Goal: Information Seeking & Learning: Learn about a topic

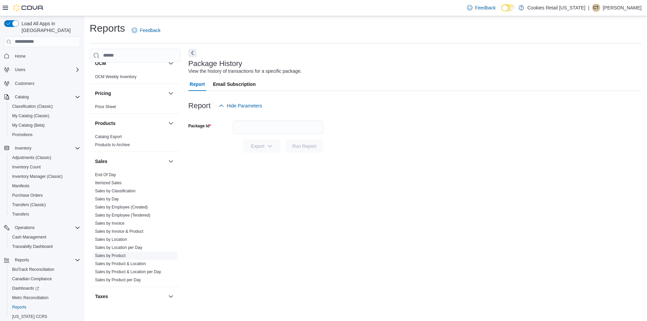
scroll to position [439, 0]
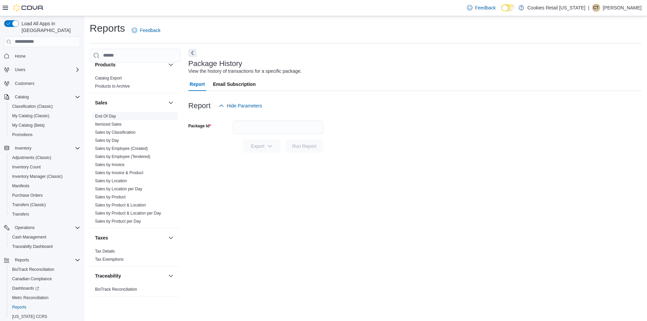
click at [107, 114] on link "End Of Day" at bounding box center [105, 116] width 21 height 5
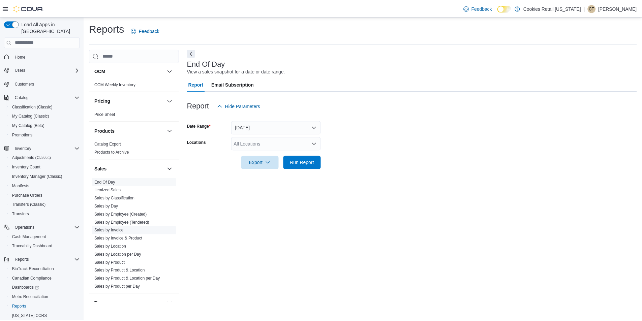
scroll to position [405, 0]
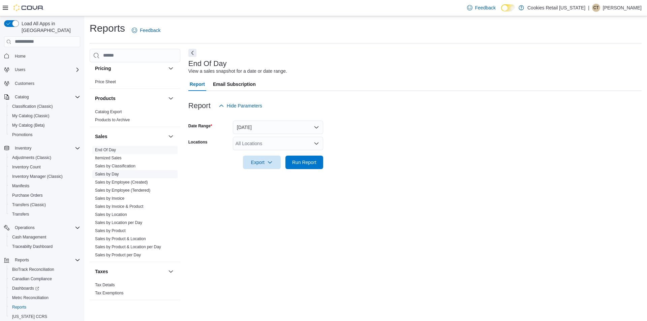
click at [110, 174] on link "Sales by Day" at bounding box center [107, 174] width 24 height 5
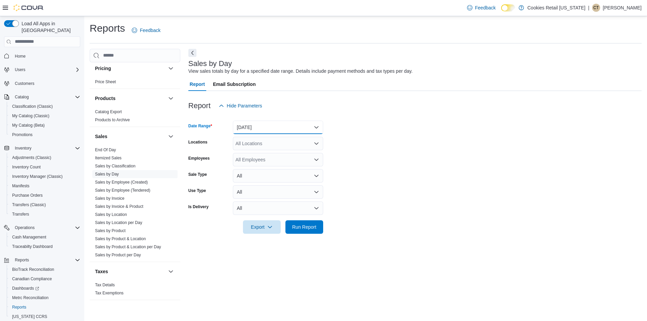
click at [274, 127] on button "[DATE]" at bounding box center [278, 127] width 90 height 13
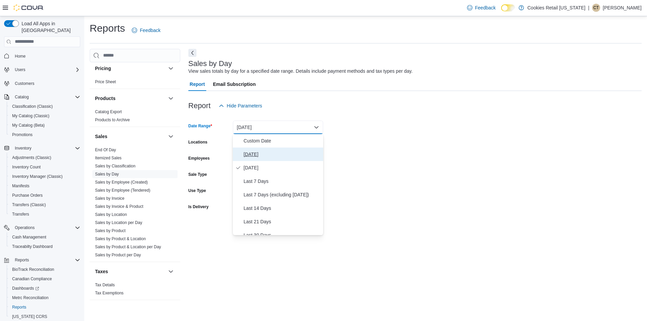
click at [254, 151] on span "[DATE]" at bounding box center [282, 154] width 77 height 8
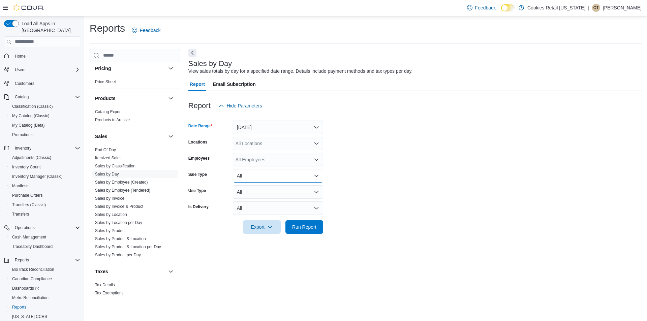
click at [247, 172] on button "All" at bounding box center [278, 175] width 90 height 13
click at [244, 203] on span "Sale" at bounding box center [282, 203] width 77 height 8
click at [253, 194] on button "All" at bounding box center [278, 191] width 90 height 13
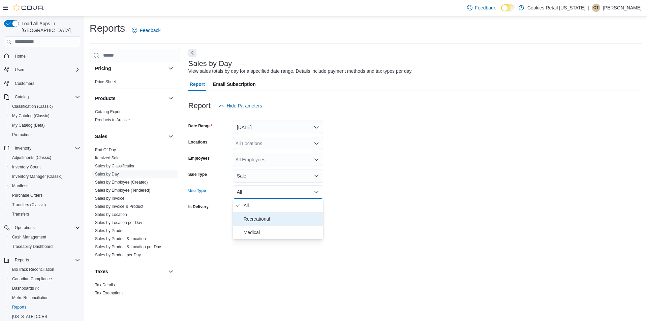
click at [255, 219] on span "Recreational" at bounding box center [282, 219] width 77 height 8
click at [310, 227] on span "Run Report" at bounding box center [304, 226] width 24 height 7
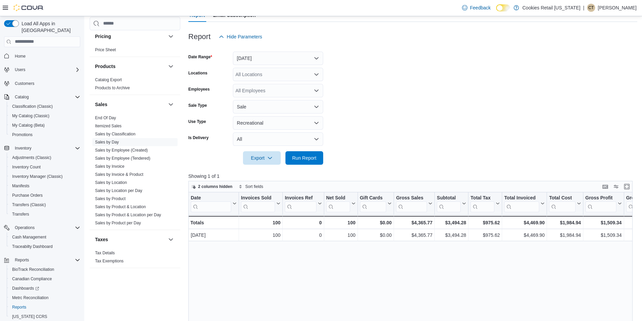
scroll to position [101, 0]
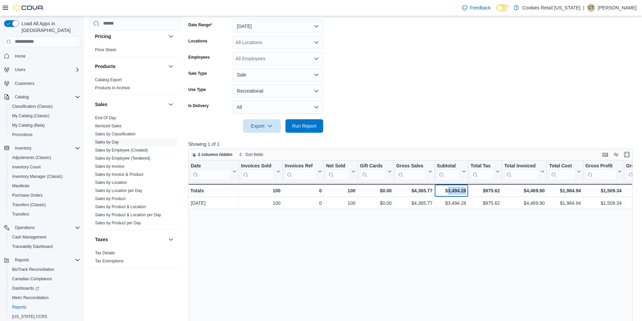
drag, startPoint x: 465, startPoint y: 190, endPoint x: 447, endPoint y: 192, distance: 18.3
click at [447, 192] on div "$3,494.28" at bounding box center [451, 191] width 29 height 8
copy div "3,494.28"
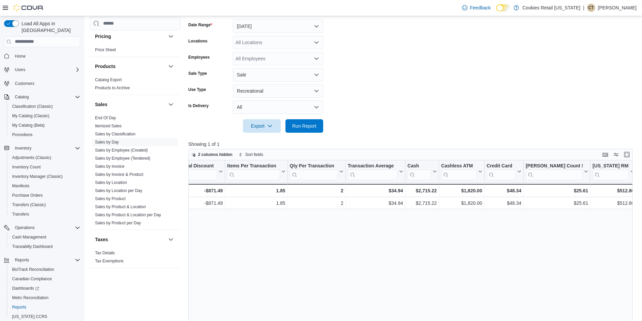
scroll to position [0, 488]
click at [258, 90] on button "Recreational" at bounding box center [278, 90] width 90 height 13
click at [257, 126] on button "Medical" at bounding box center [278, 131] width 90 height 13
click at [302, 125] on span "Run Report" at bounding box center [304, 125] width 24 height 7
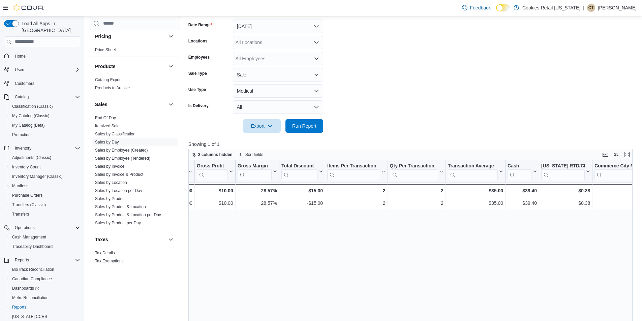
scroll to position [0, 387]
